Goal: Information Seeking & Learning: Learn about a topic

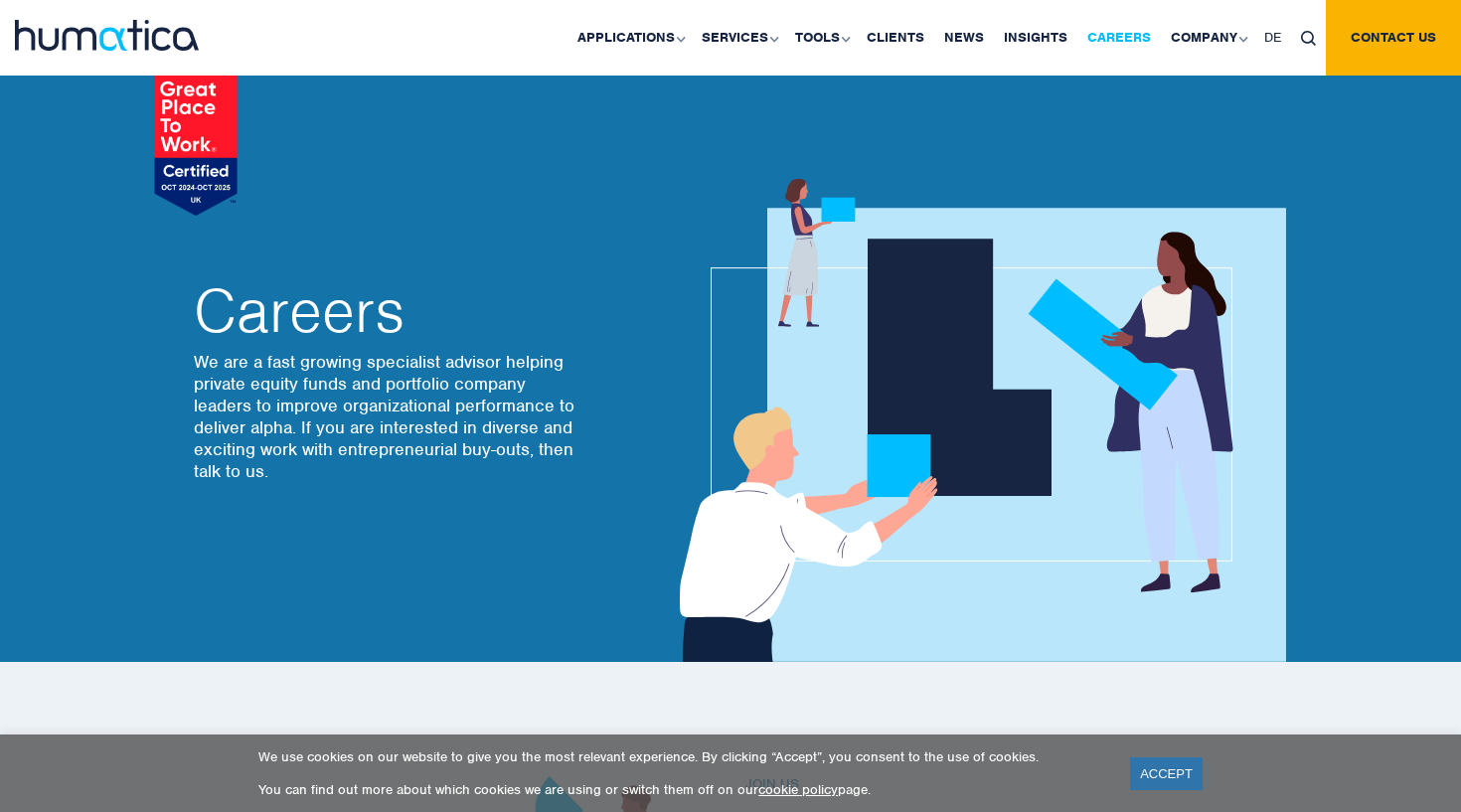
click at [1135, 35] on link "Careers" at bounding box center [1119, 38] width 84 height 76
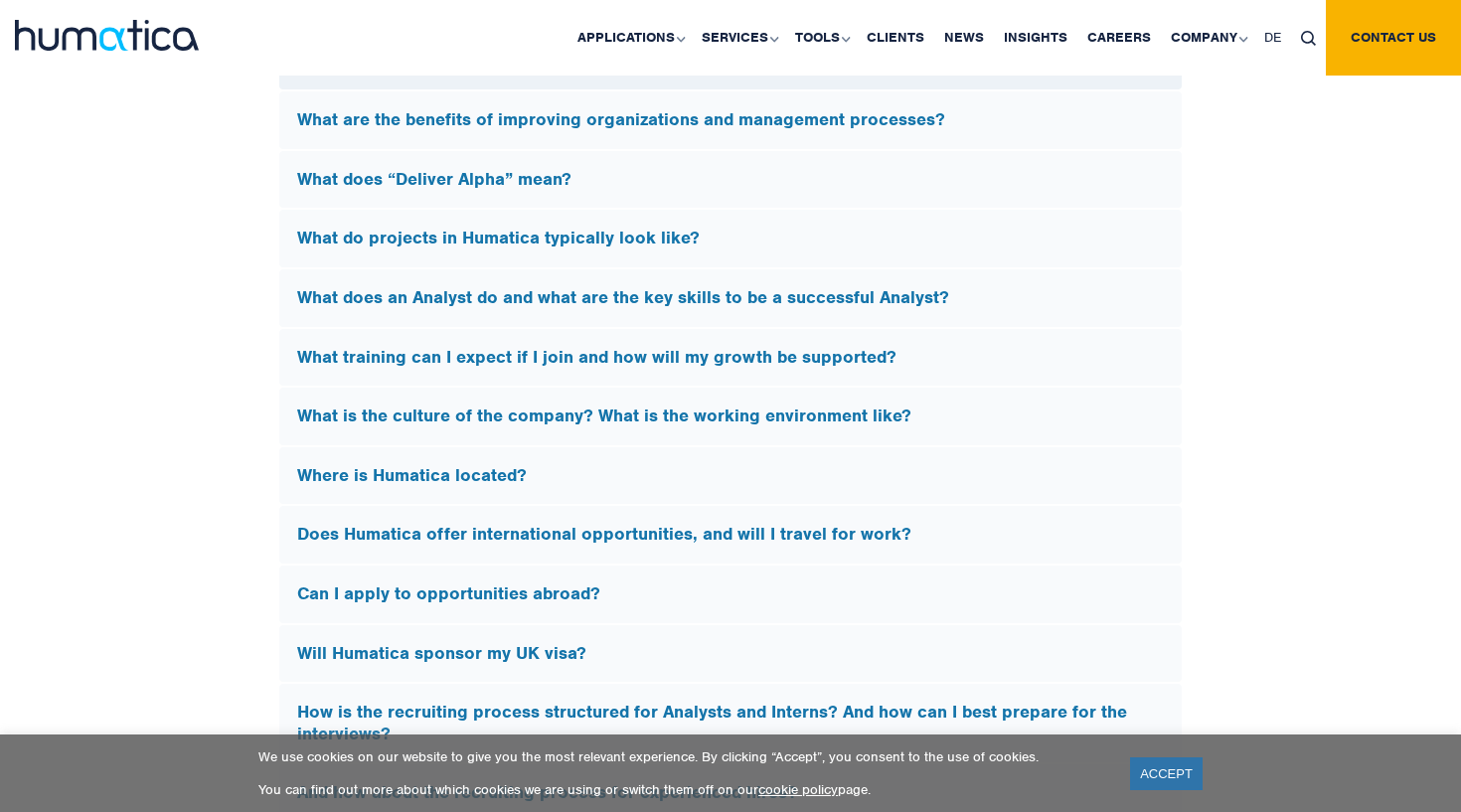
scroll to position [5754, 0]
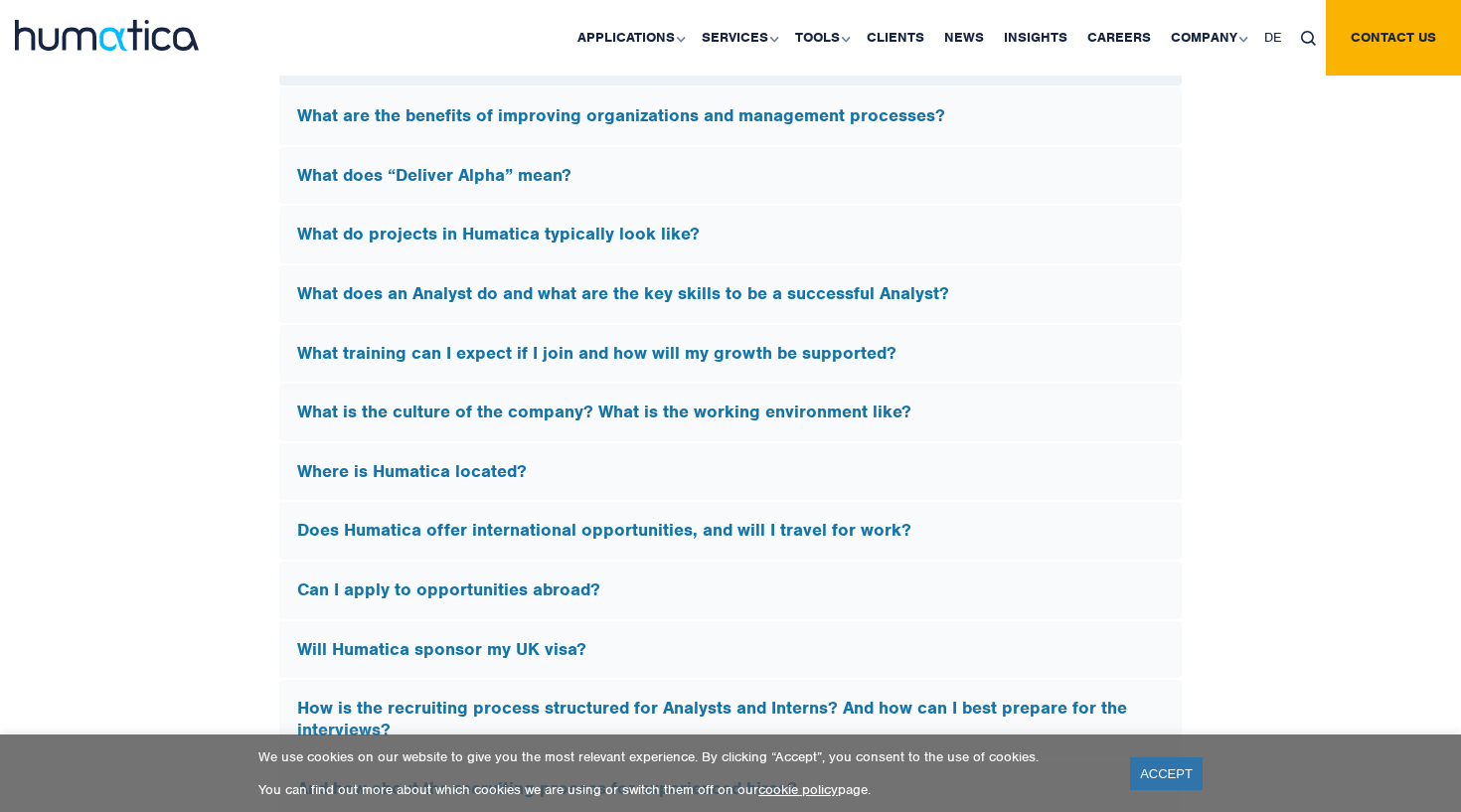
click at [887, 239] on div "What do projects in Humatica typically look like?" at bounding box center [730, 234] width 902 height 58
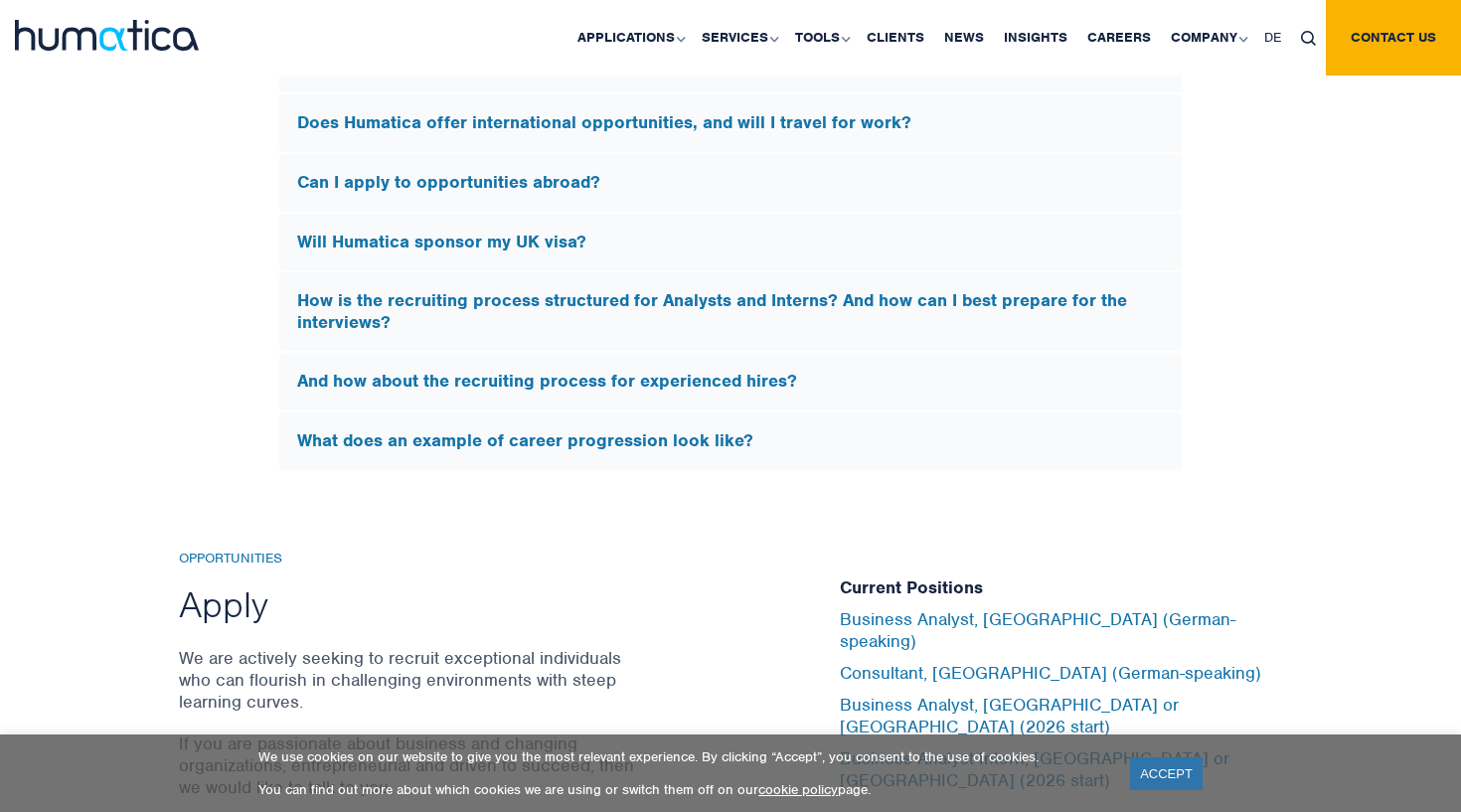
scroll to position [6373, 0]
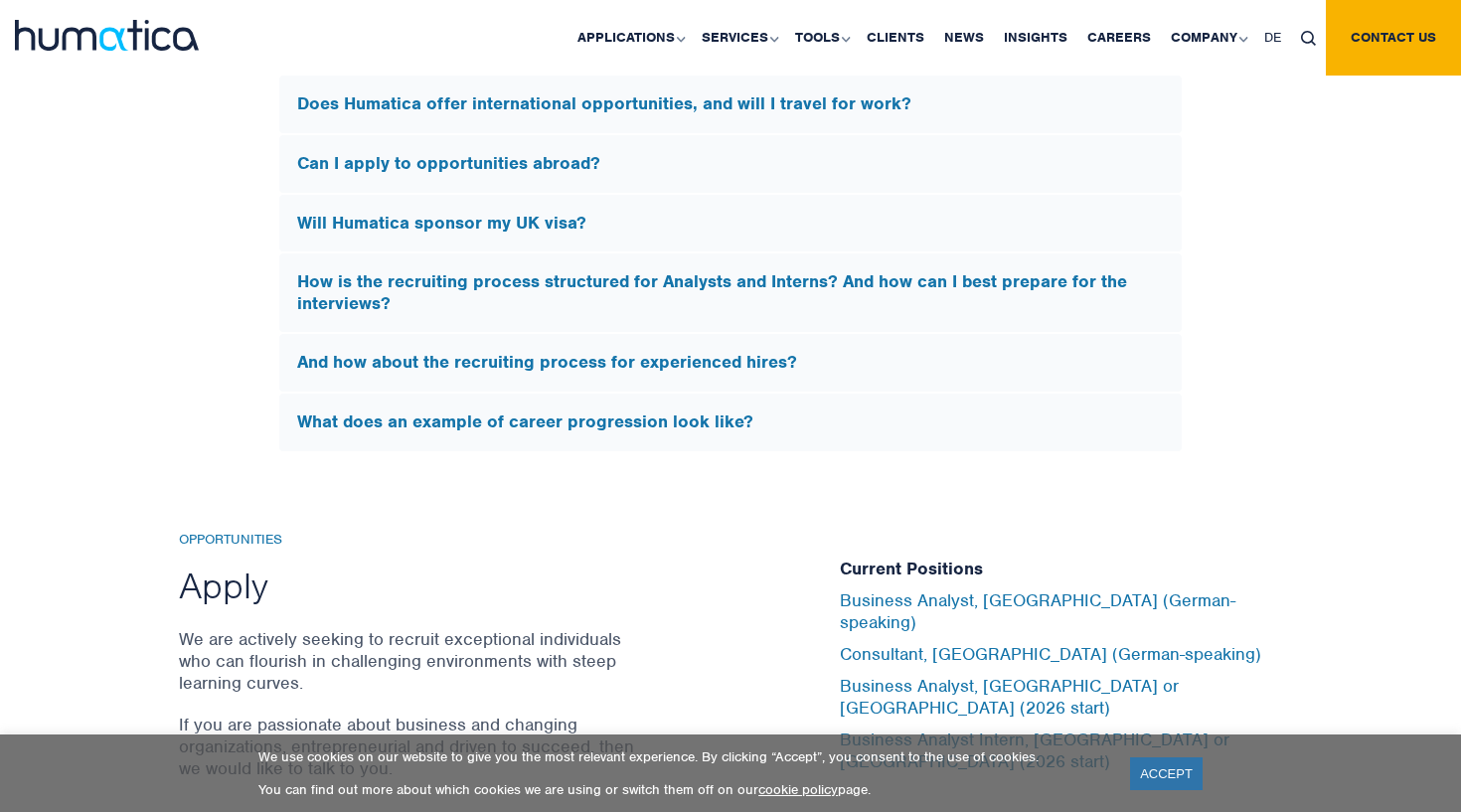
click at [890, 225] on div "Will Humatica sponsor my UK visa?" at bounding box center [730, 223] width 902 height 58
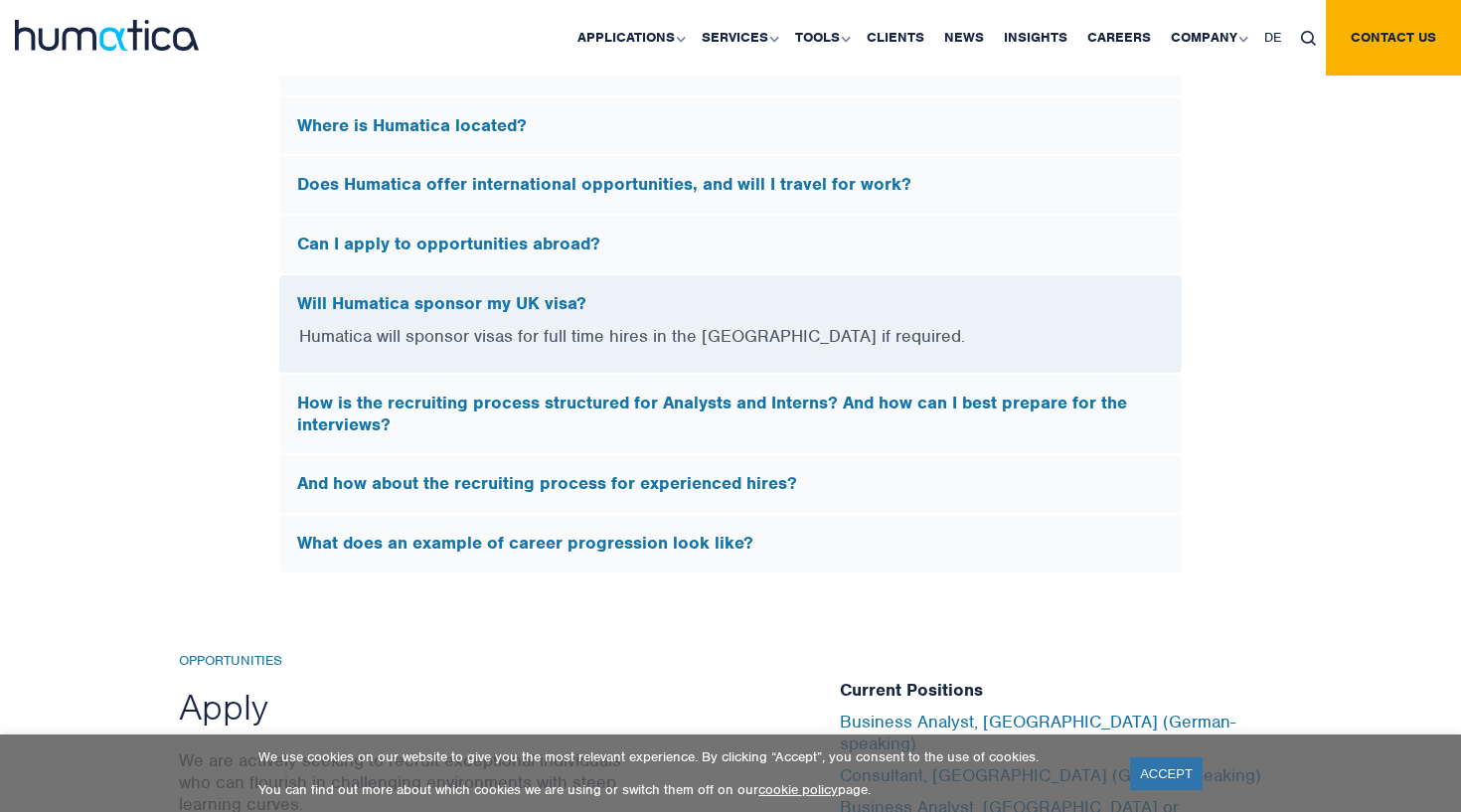
scroll to position [5788, 0]
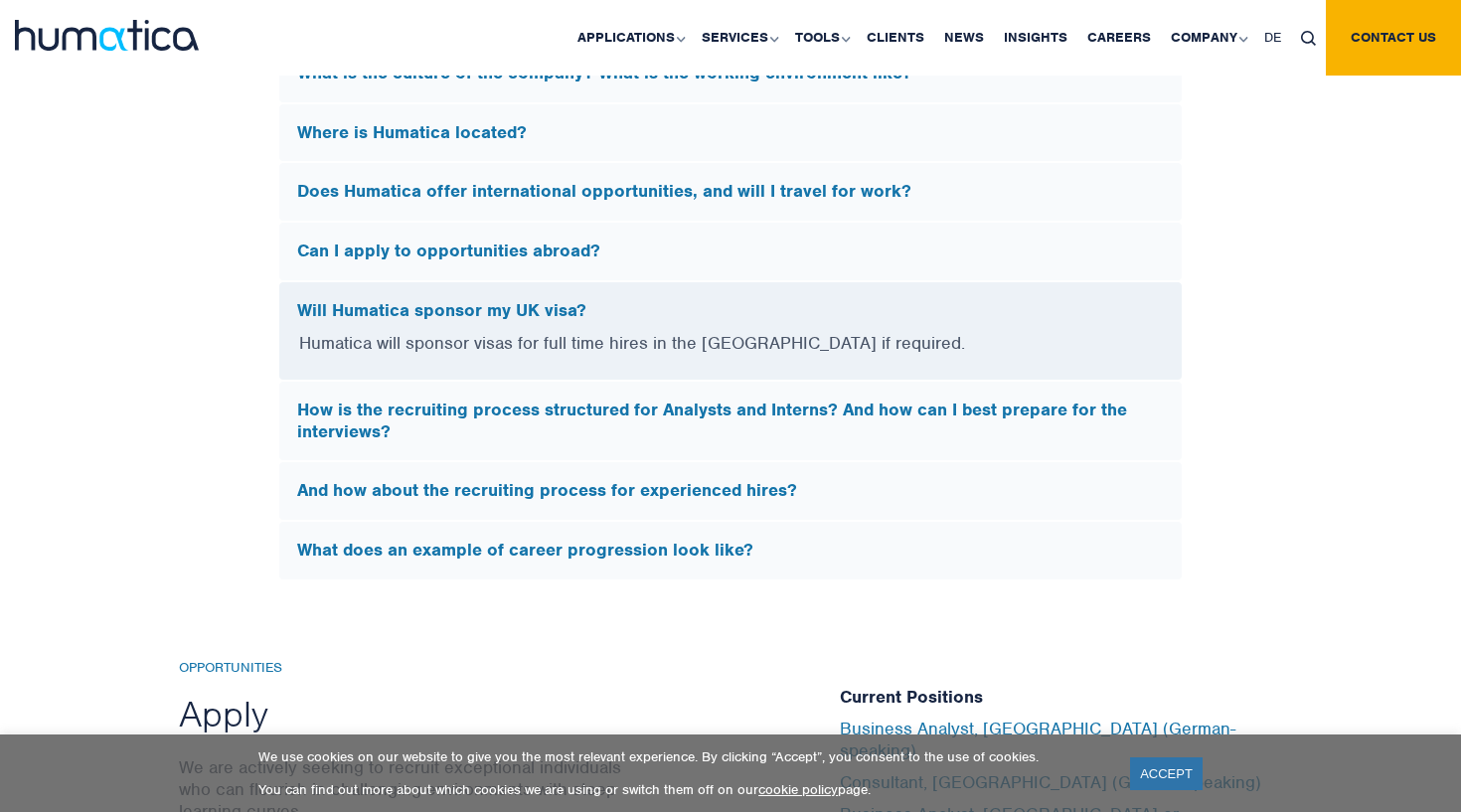
click at [883, 247] on h5 "Can I apply to opportunities abroad?" at bounding box center [730, 251] width 866 height 22
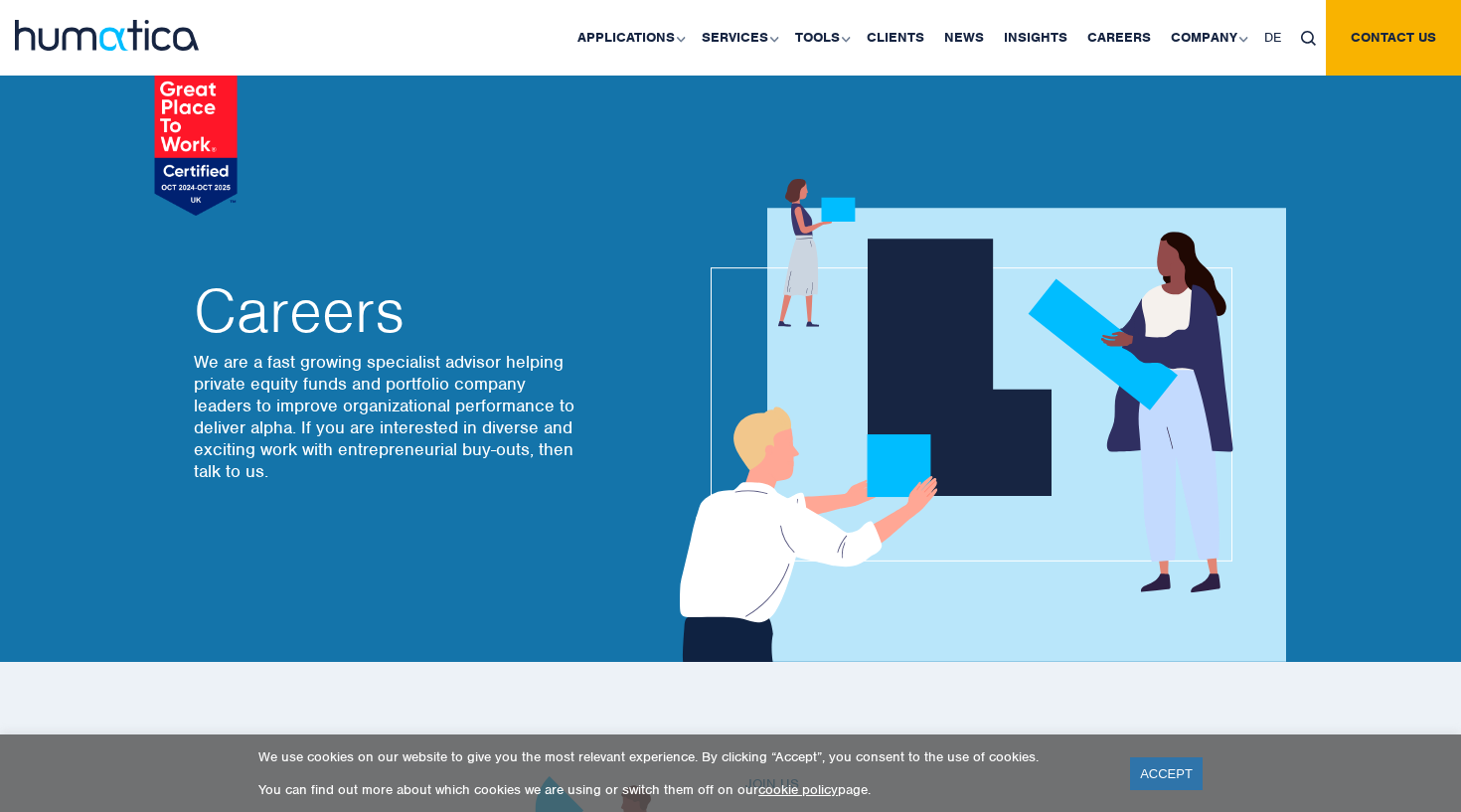
scroll to position [0, 0]
click at [1133, 38] on link "Careers" at bounding box center [1119, 38] width 84 height 76
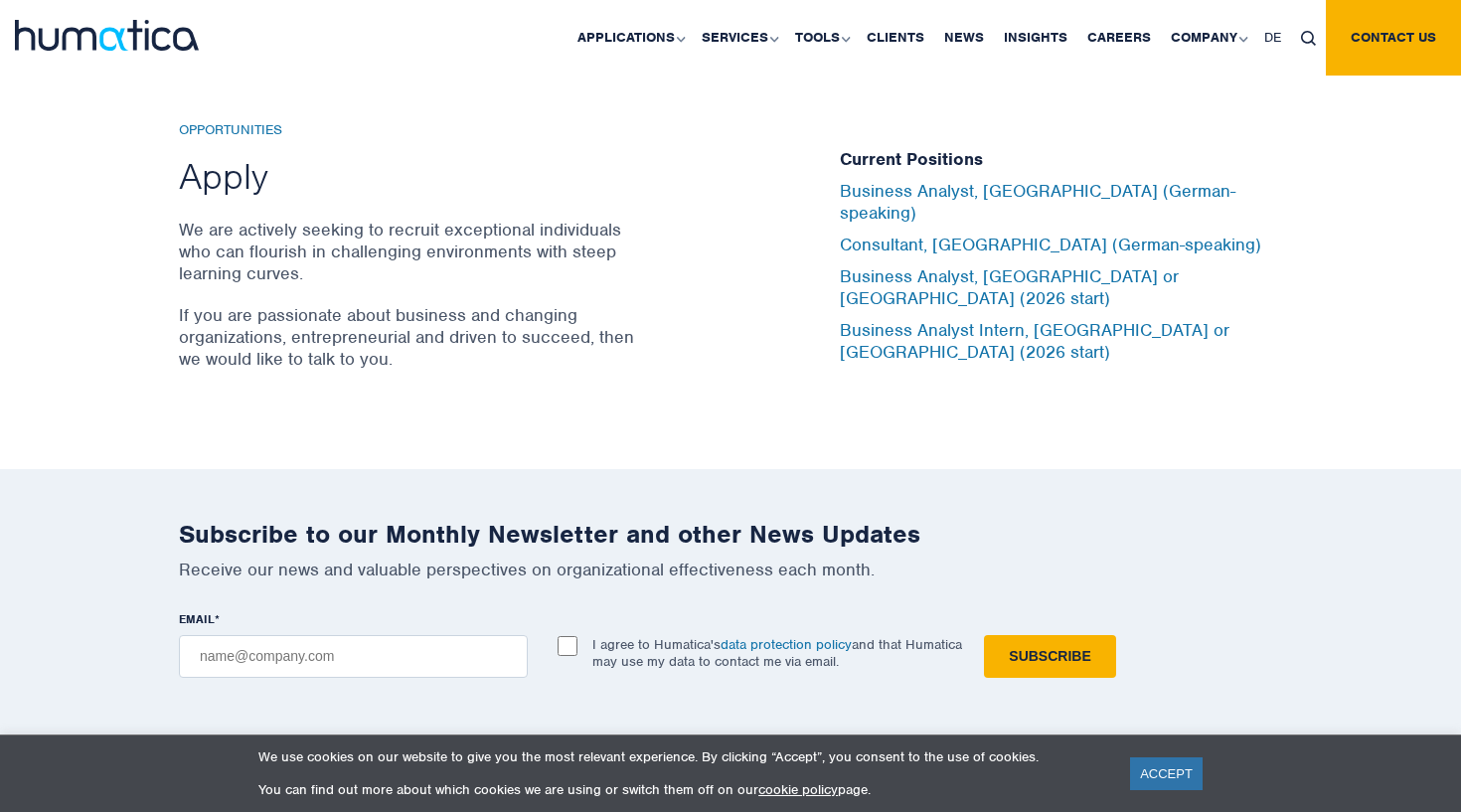
scroll to position [6585, 0]
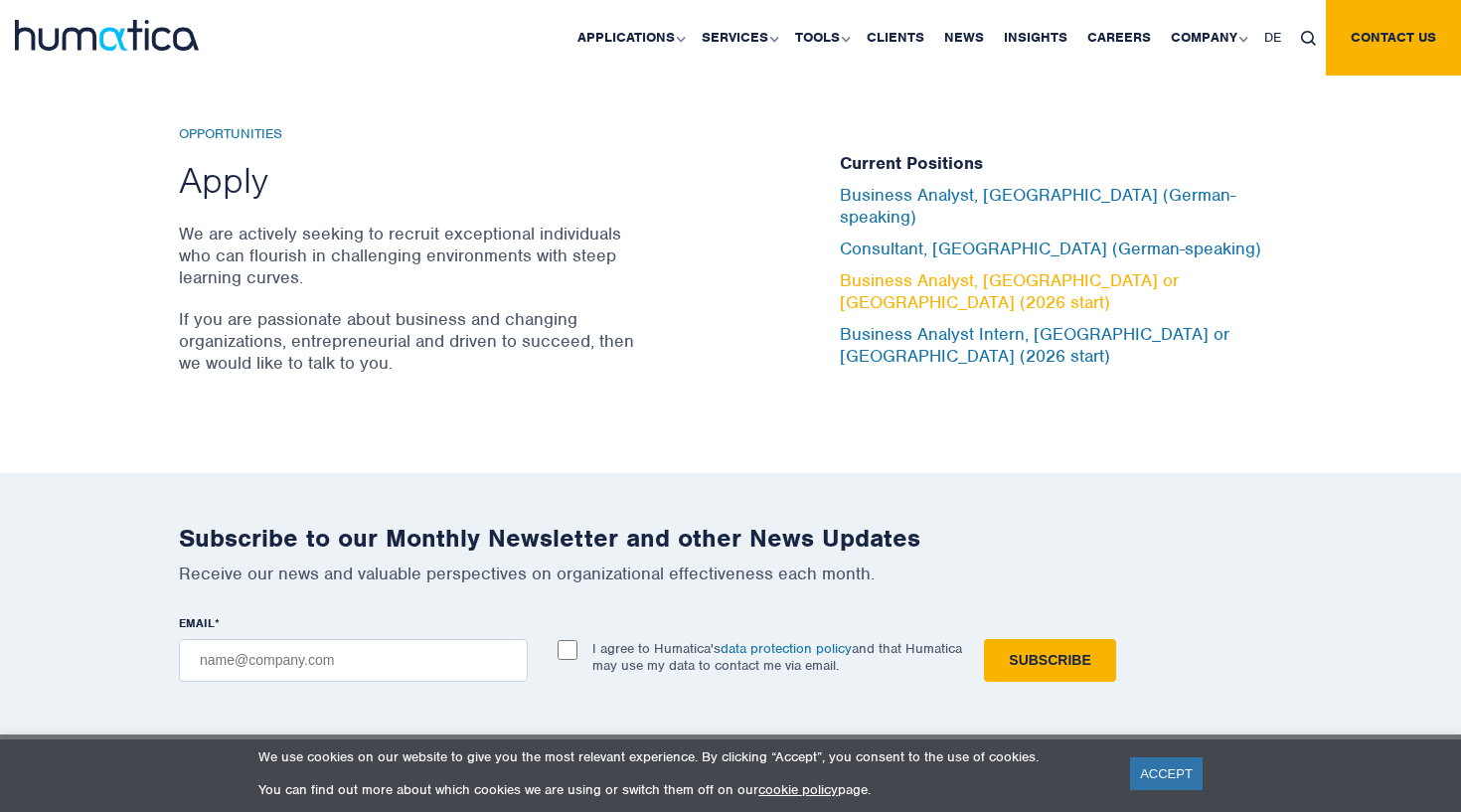
click at [958, 283] on link "Business Analyst, [GEOGRAPHIC_DATA] or [GEOGRAPHIC_DATA] (2026 start)" at bounding box center [1009, 291] width 339 height 44
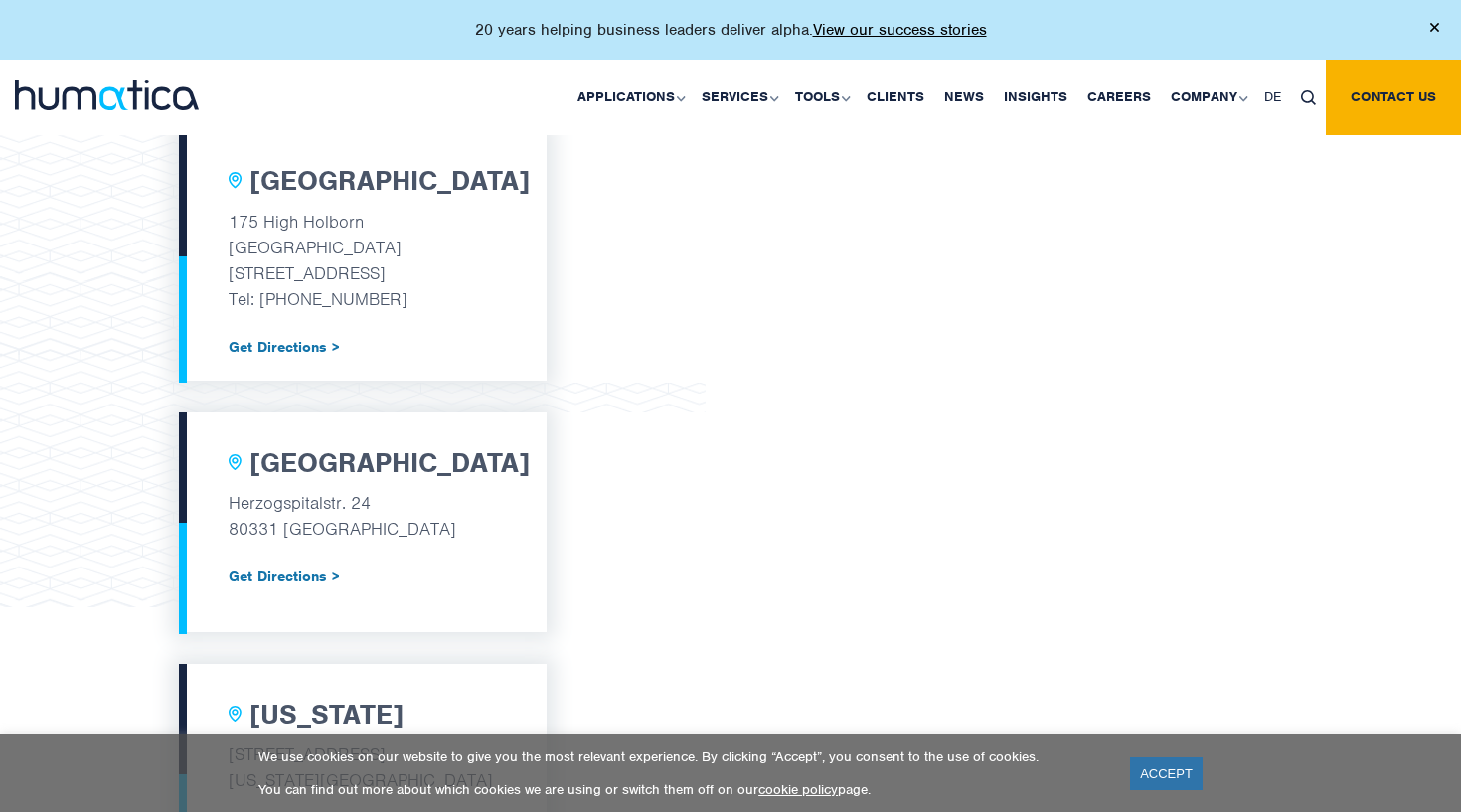
scroll to position [753, 0]
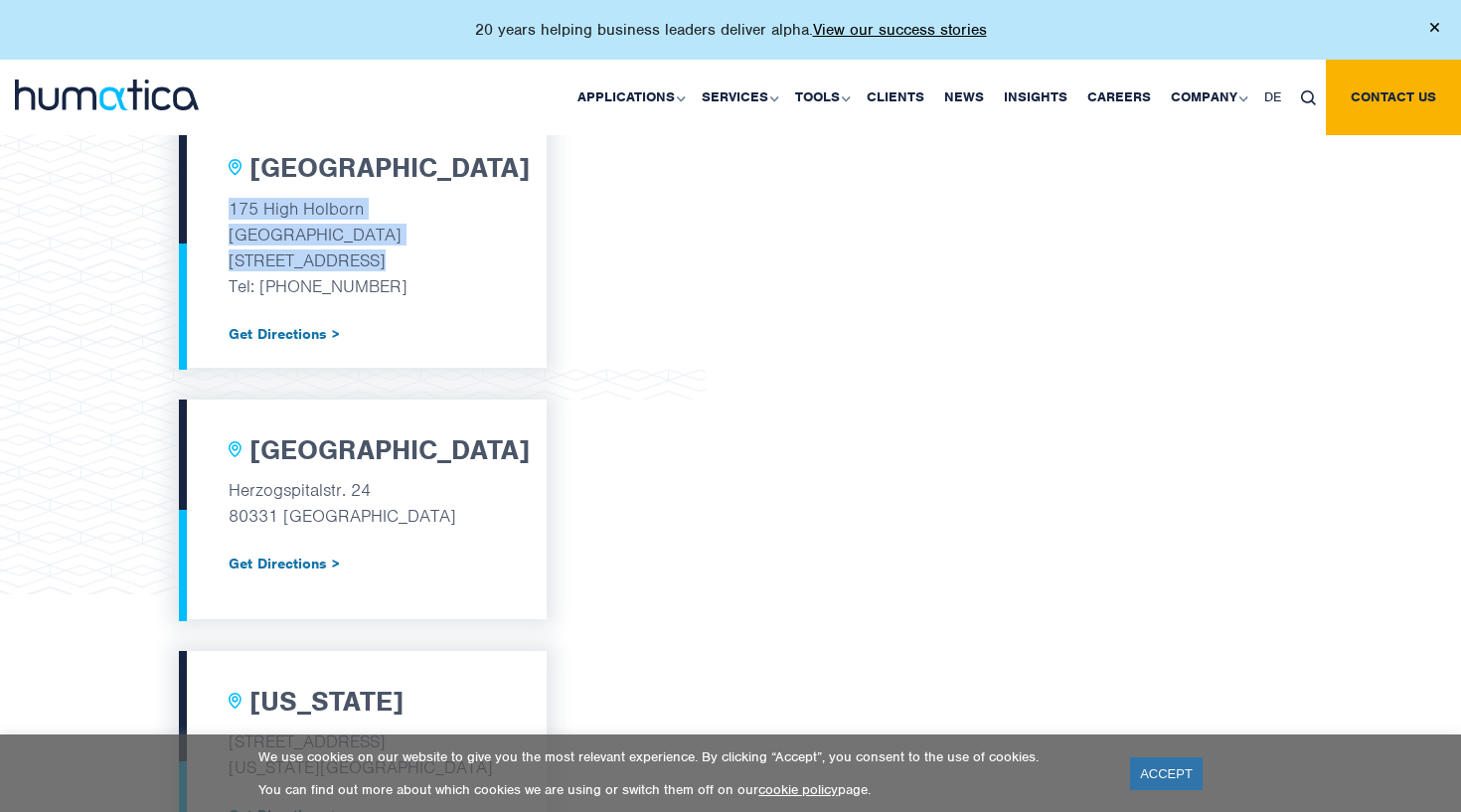
drag, startPoint x: 232, startPoint y: 207, endPoint x: 422, endPoint y: 252, distance: 195.3
click at [422, 253] on div "[GEOGRAPHIC_DATA] [STREET_ADDRESS] Tel: [PHONE_NUMBER] Get Directions >" at bounding box center [362, 242] width 368 height 250
copy div "[STREET_ADDRESS]"
